Goal: Check status

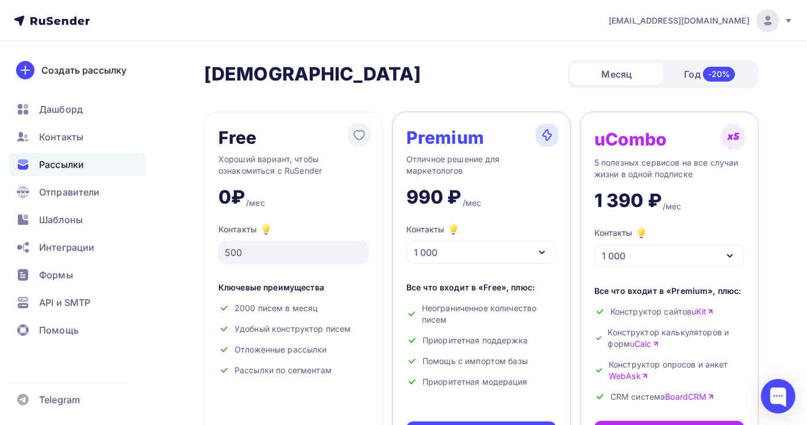
click at [74, 163] on span "Рассылки" at bounding box center [61, 165] width 45 height 14
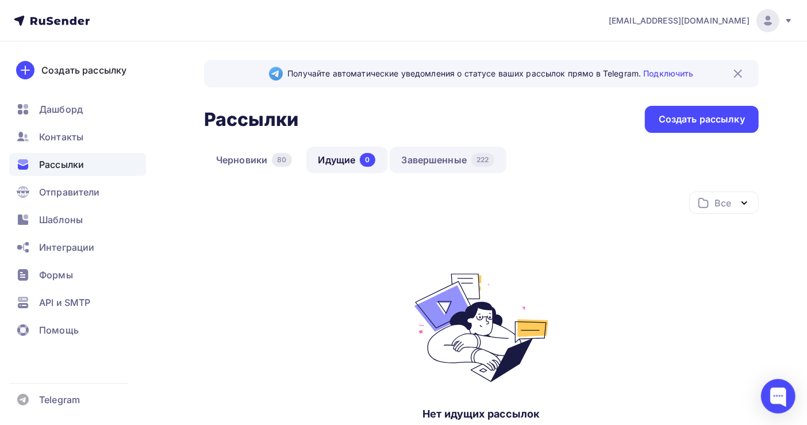
click at [421, 156] on link "Завершенные 222" at bounding box center [448, 160] width 117 height 26
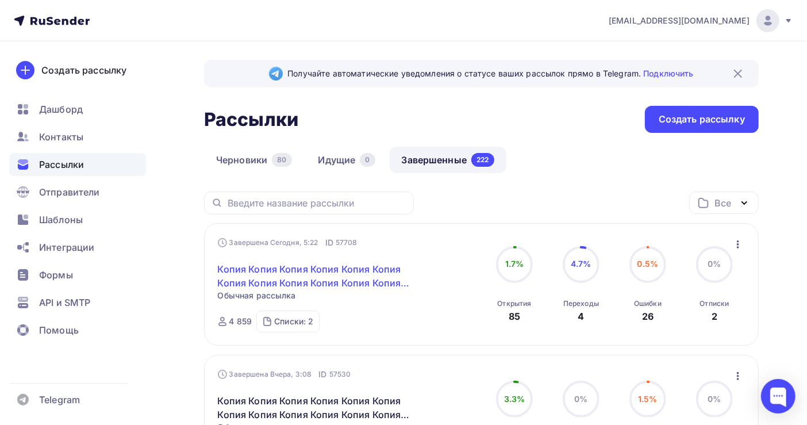
click at [305, 282] on link "Копия Копия Копия Копия Копия Копия Копия Копия Копия Копия Копия Копия Копия К…" at bounding box center [316, 276] width 197 height 28
